Goal: Navigation & Orientation: Find specific page/section

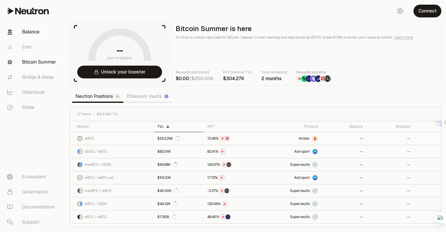
click at [36, 33] on link "Balance" at bounding box center [32, 31] width 60 height 15
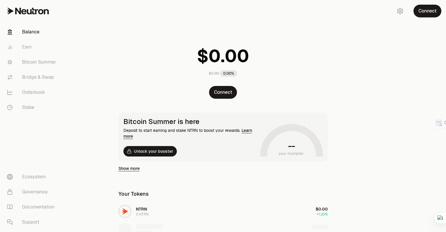
click at [38, 10] on icon at bounding box center [28, 11] width 42 height 7
click at [24, 47] on link "Earn" at bounding box center [32, 46] width 60 height 15
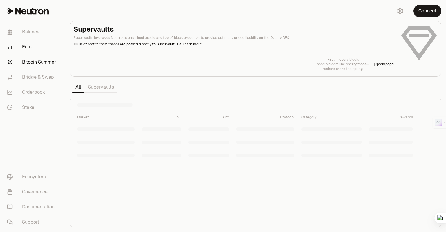
click at [28, 64] on link "Bitcoin Summer" at bounding box center [32, 62] width 60 height 15
